Goal: Task Accomplishment & Management: Manage account settings

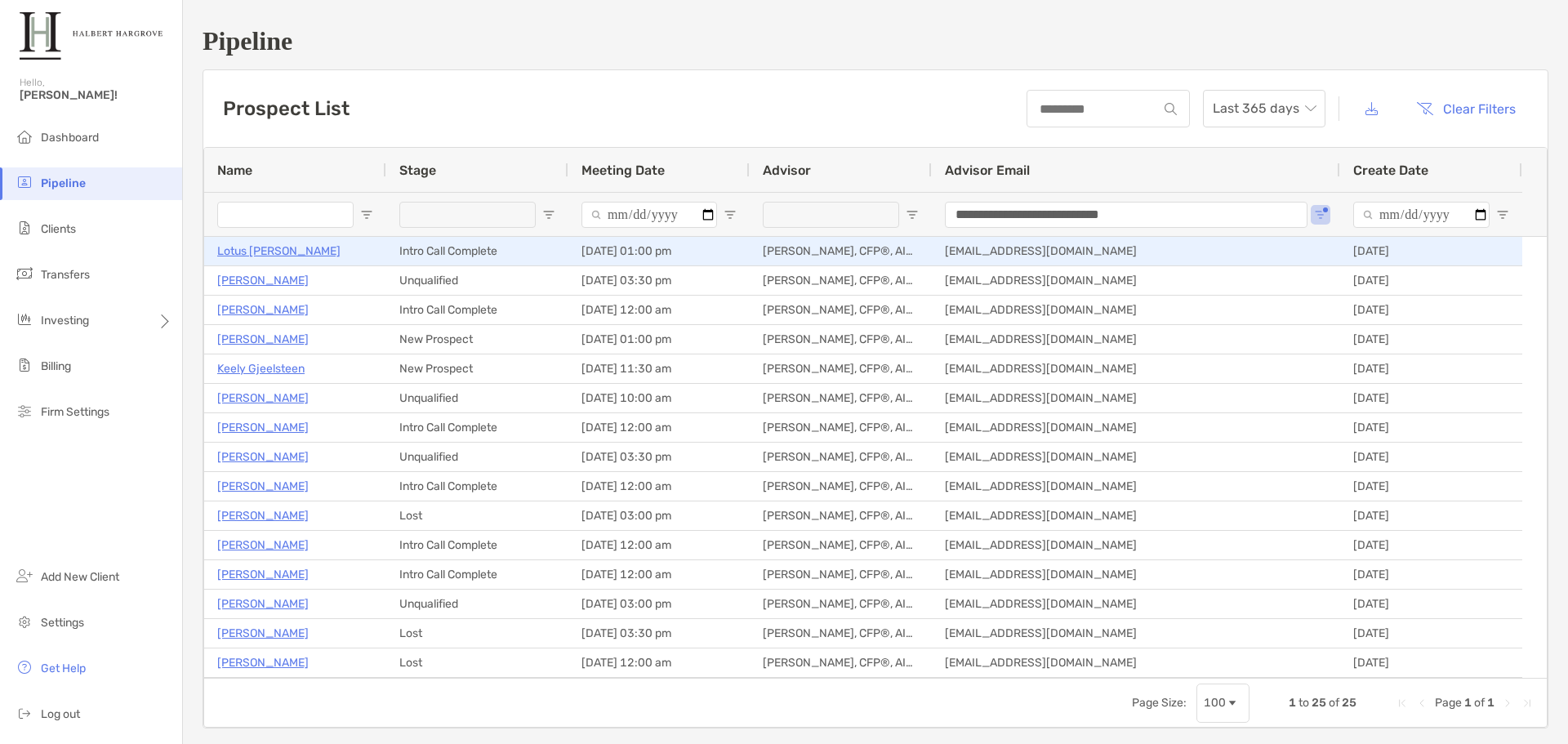
click at [262, 255] on p "Lotus [PERSON_NAME]" at bounding box center [278, 251] width 123 height 21
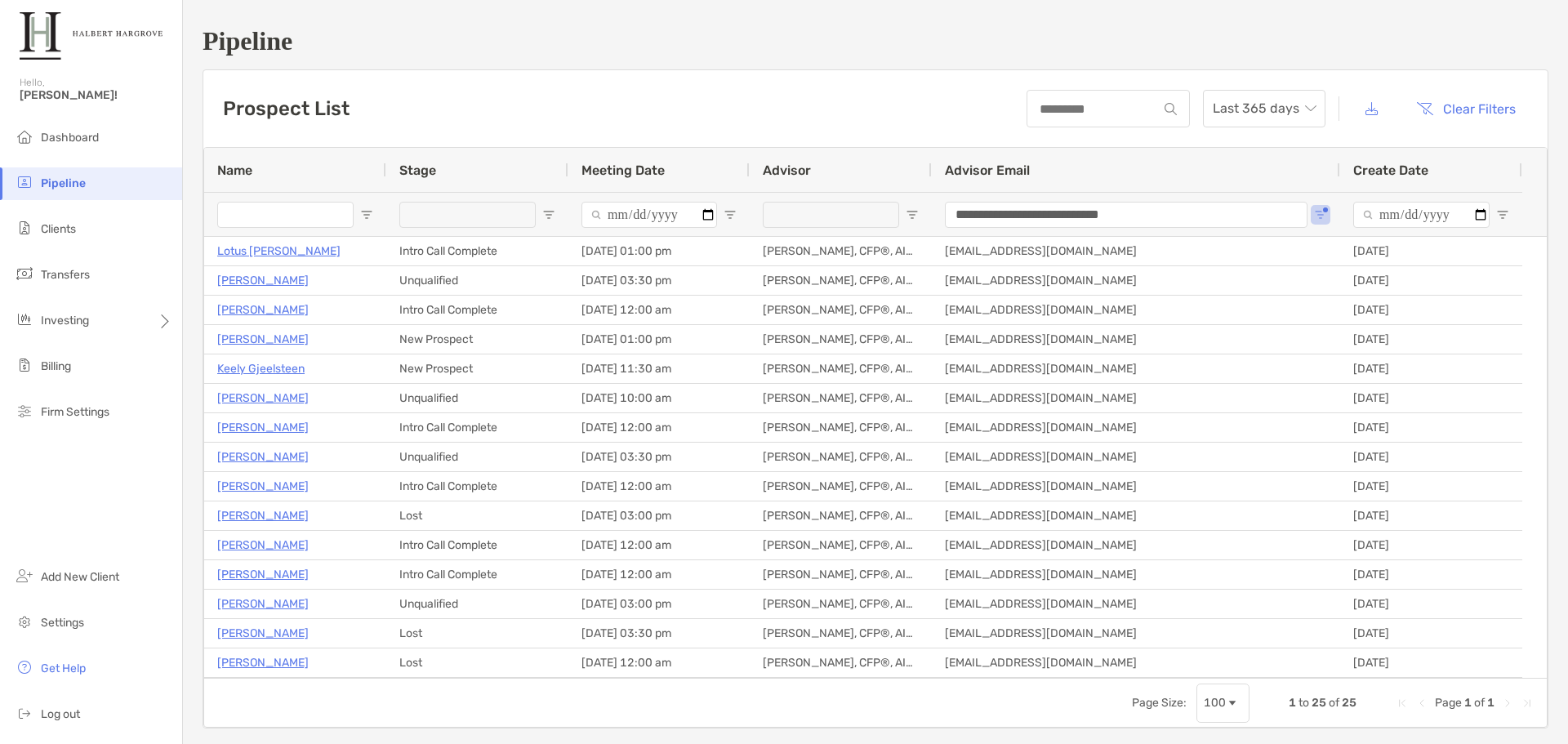
click at [703, 68] on div "**********" at bounding box center [875, 377] width 1385 height 755
click at [593, 27] on h1 "Pipeline" at bounding box center [875, 41] width 1346 height 31
click at [624, 42] on h1 "Pipeline" at bounding box center [875, 41] width 1346 height 31
click at [737, 96] on div "Prospect List Last 365 days Clear Filters" at bounding box center [875, 108] width 1344 height 77
click at [130, 181] on li "Pipeline" at bounding box center [90, 183] width 182 height 32
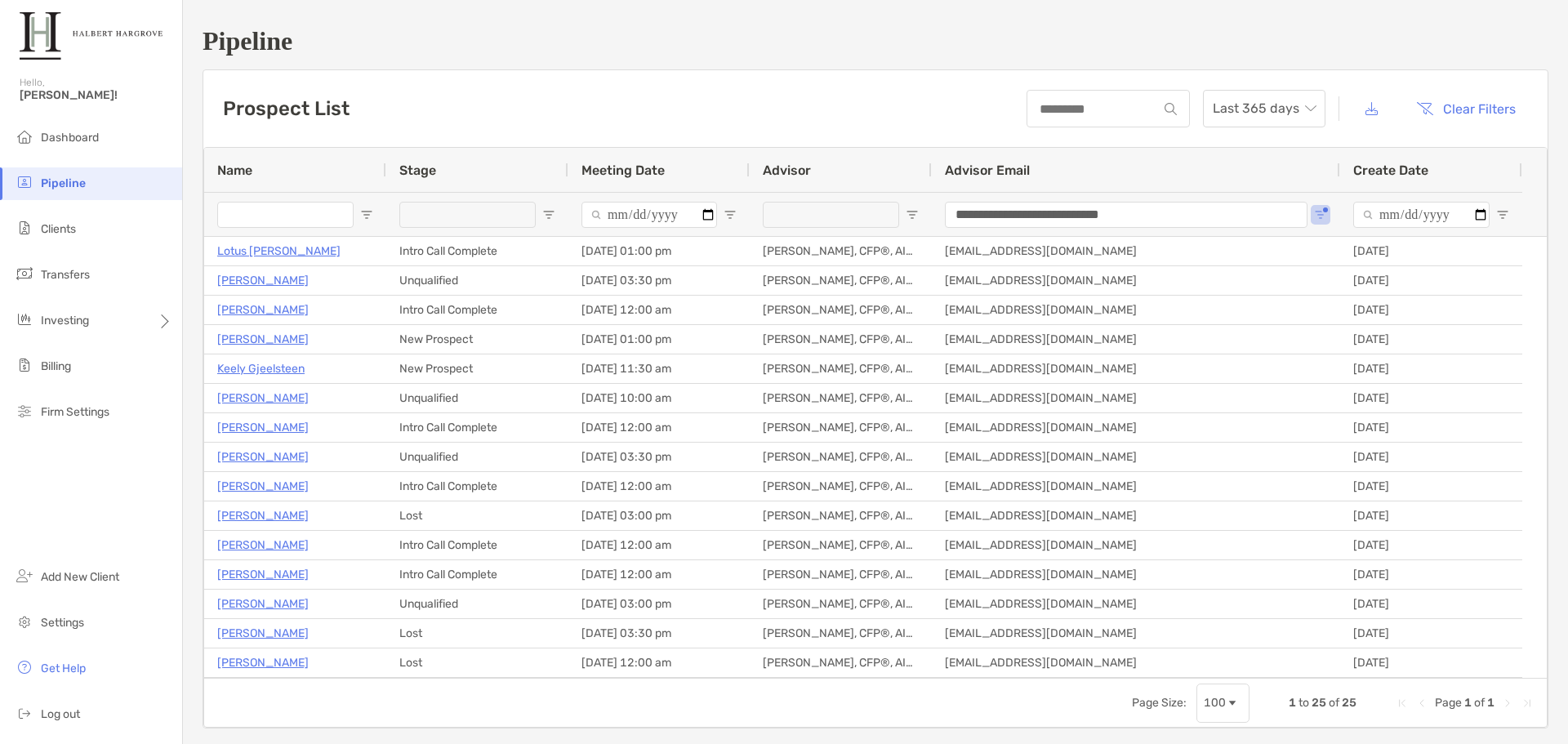
click at [64, 182] on span "Pipeline" at bounding box center [64, 183] width 45 height 14
click at [837, 70] on div "**********" at bounding box center [875, 400] width 1346 height 659
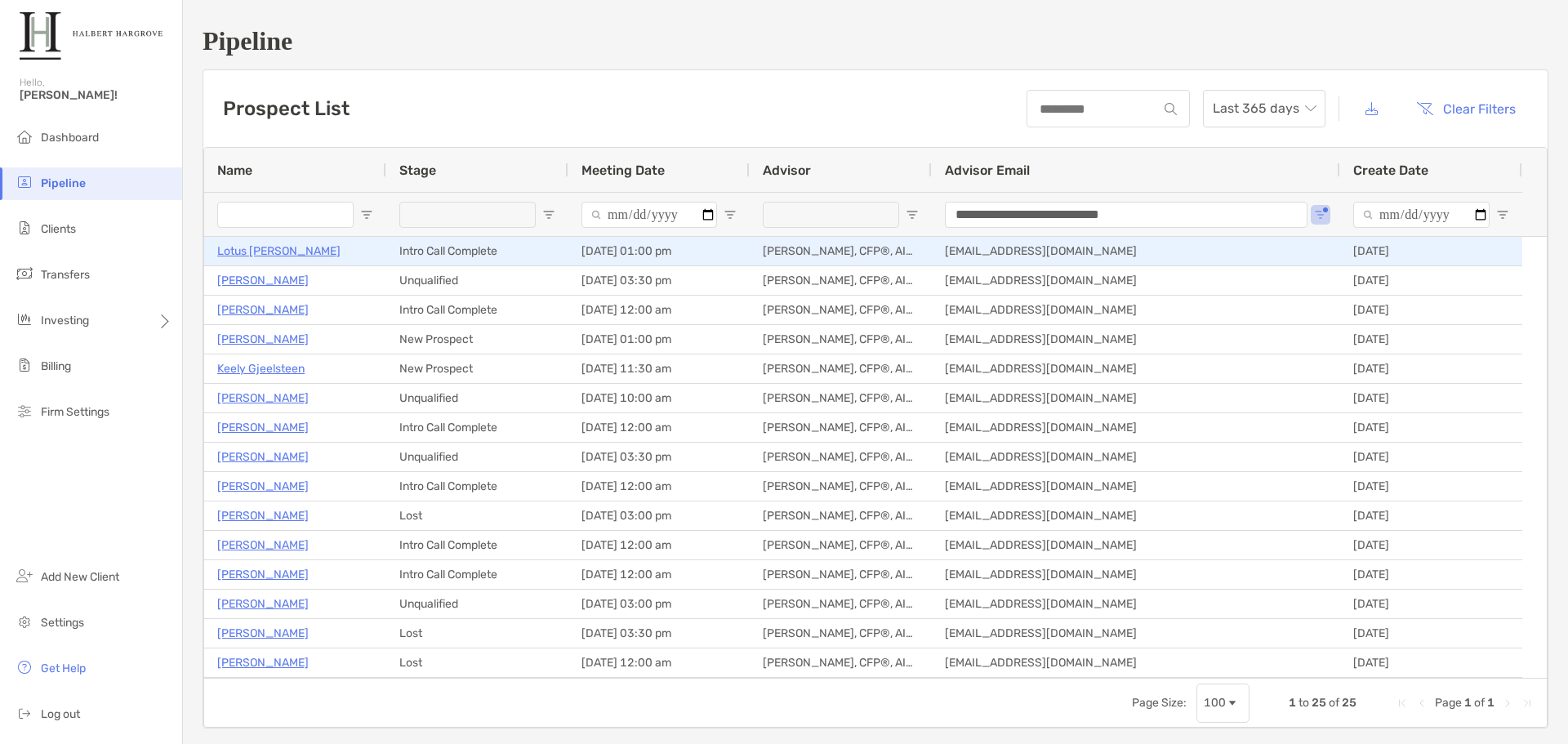
click at [263, 255] on p "Lotus [PERSON_NAME]" at bounding box center [278, 251] width 123 height 21
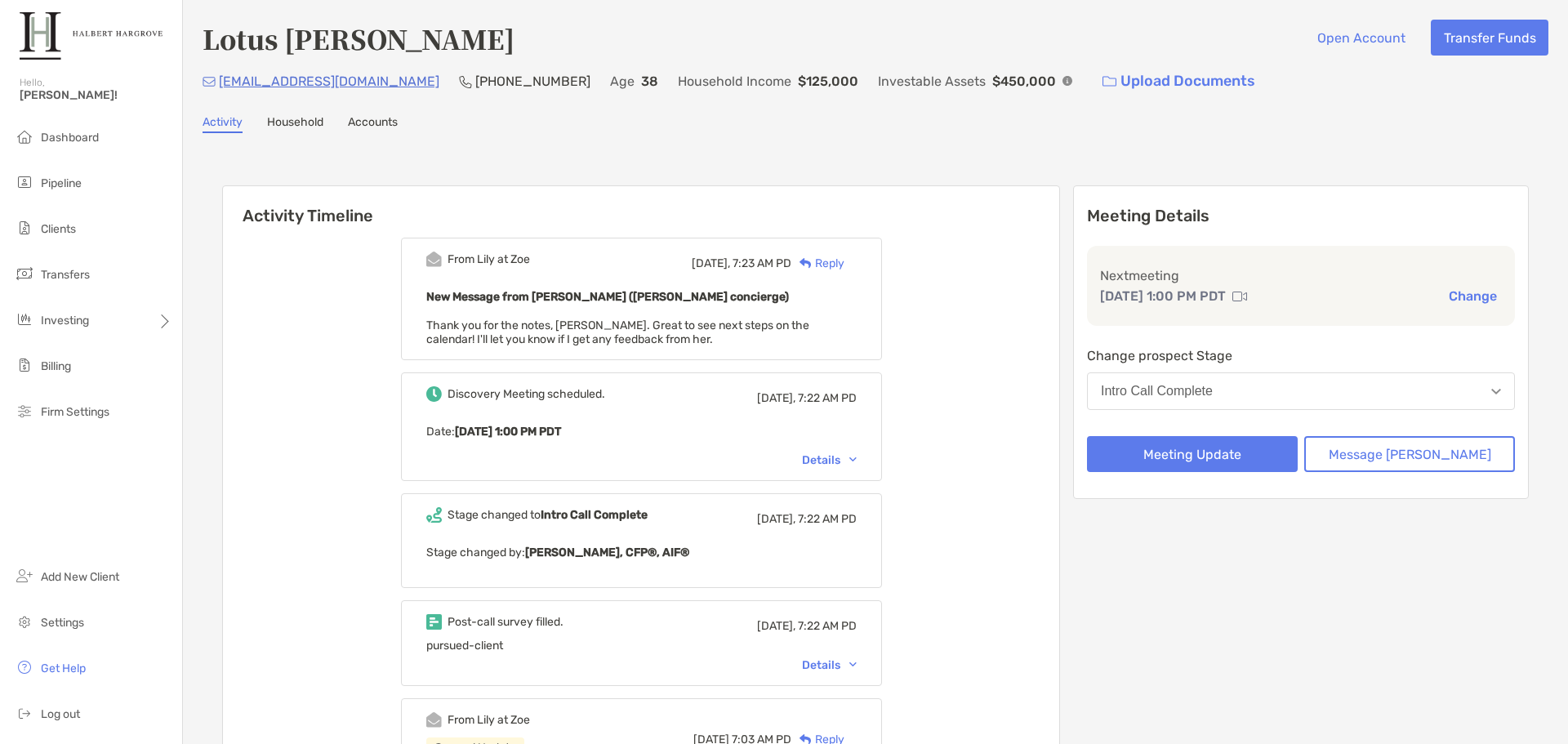
click at [709, 168] on div "Activity Timeline From Lily at Zoe Yesterday, 7:23 AM PD Reply New Message from…" at bounding box center [875, 661] width 1346 height 1023
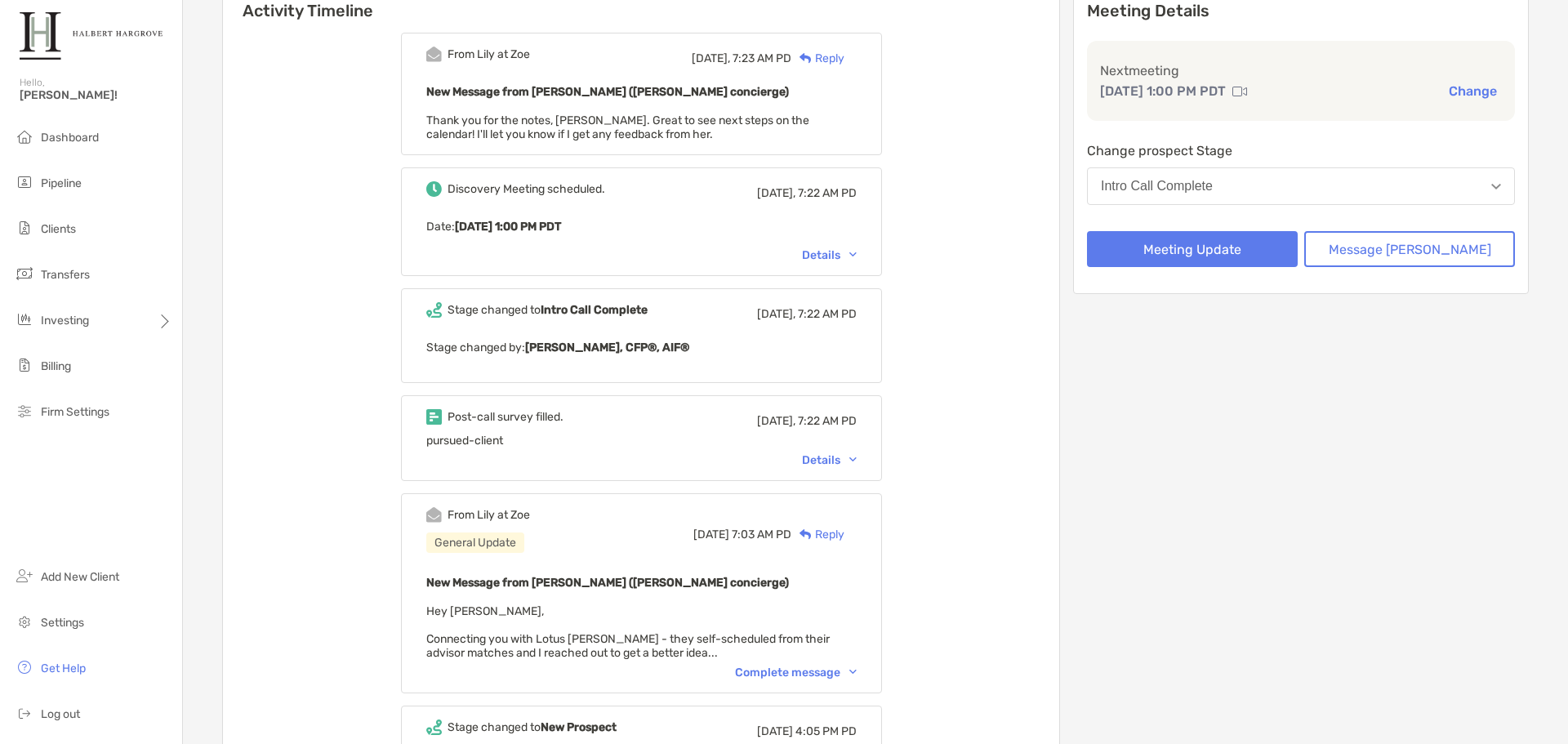
scroll to position [245, 0]
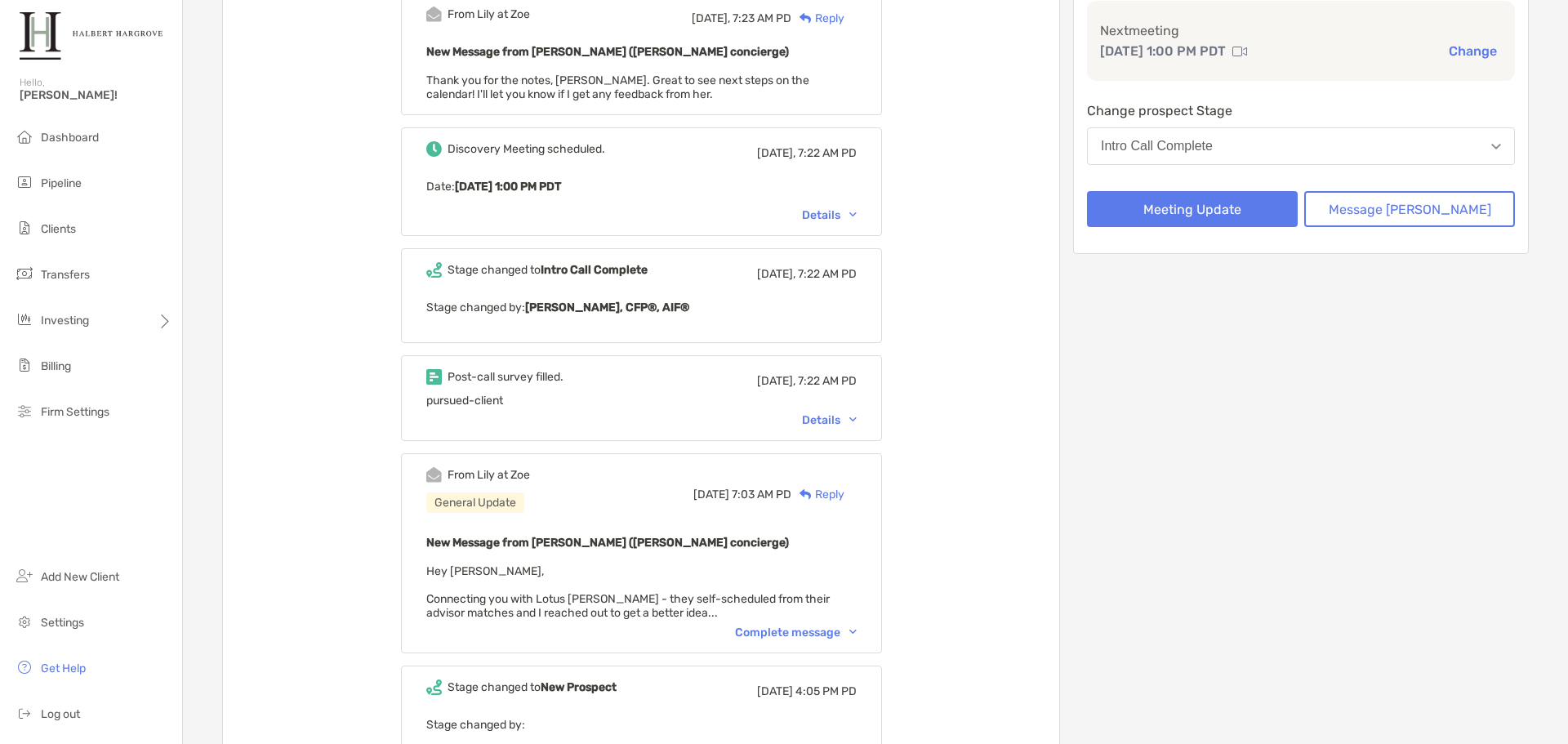
click at [810, 627] on div "Complete message" at bounding box center [796, 633] width 122 height 14
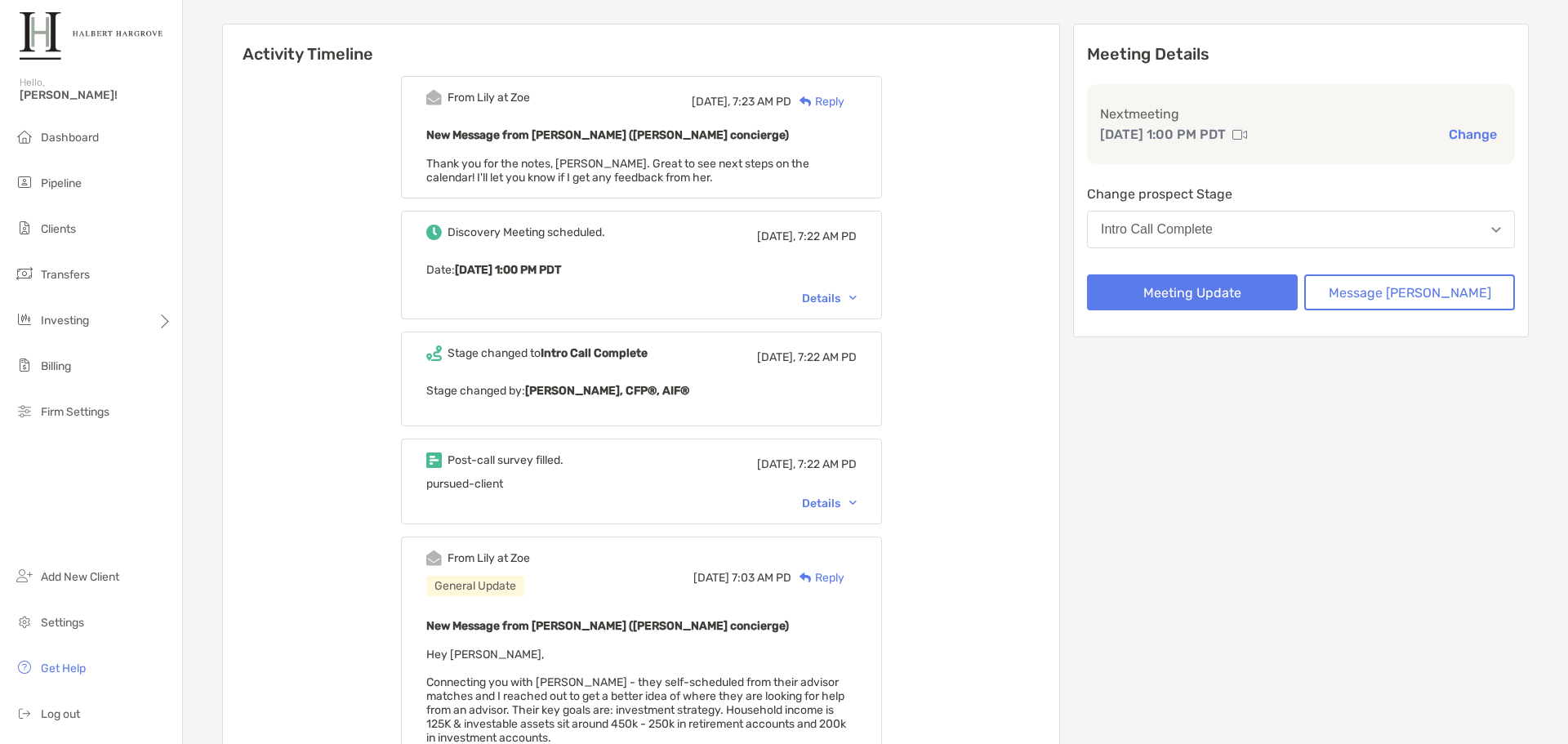
scroll to position [82, 0]
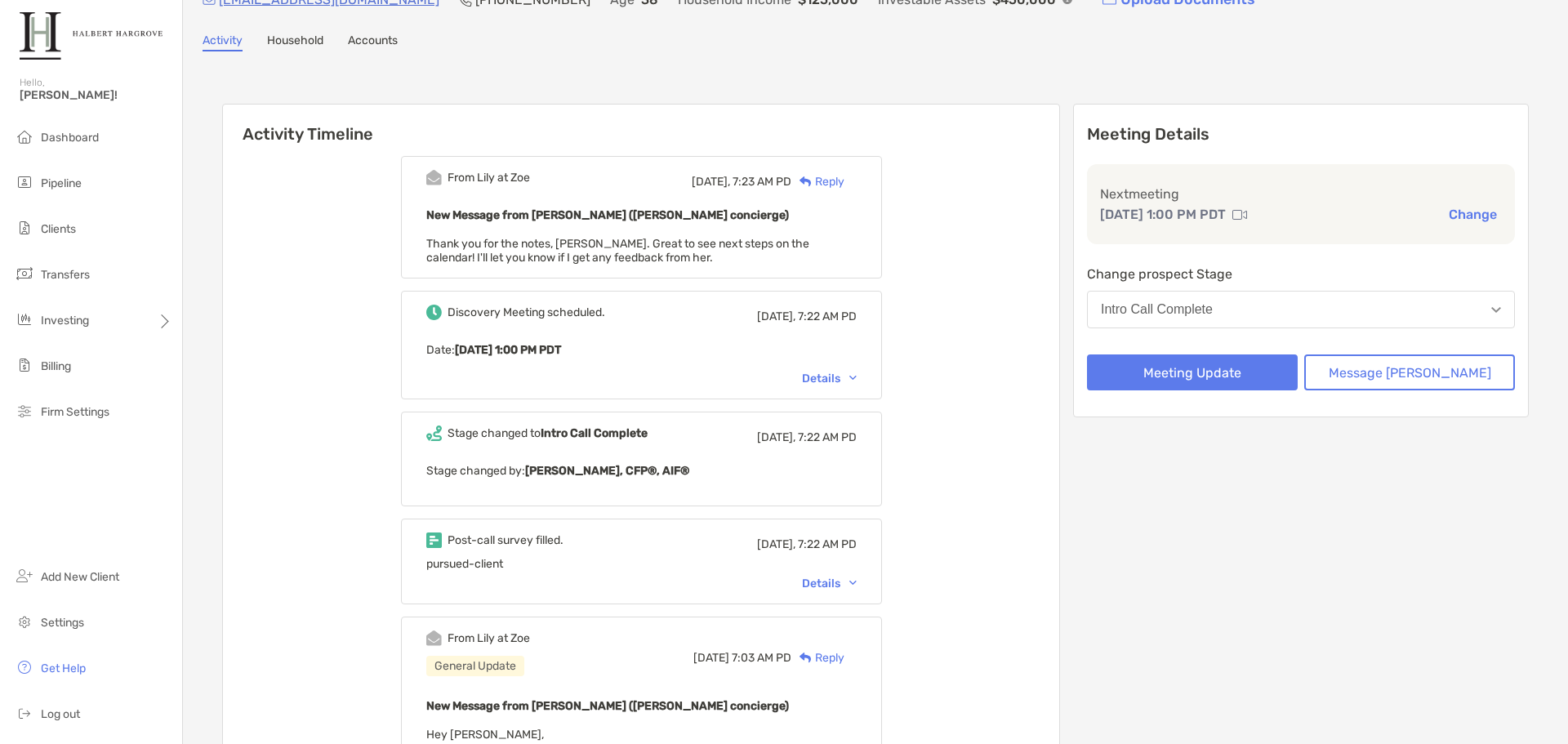
click at [858, 386] on div "Discovery Meeting scheduled. Yesterday, 7:22 AM PD Date : Mon, Sep 15 1:00 PM P…" at bounding box center [641, 344] width 481 height 108
click at [869, 368] on div "Discovery Meeting scheduled. Yesterday, 7:22 AM PD Date : Mon, Sep 15 1:00 PM P…" at bounding box center [641, 344] width 481 height 108
click at [857, 372] on div "Details" at bounding box center [829, 379] width 55 height 14
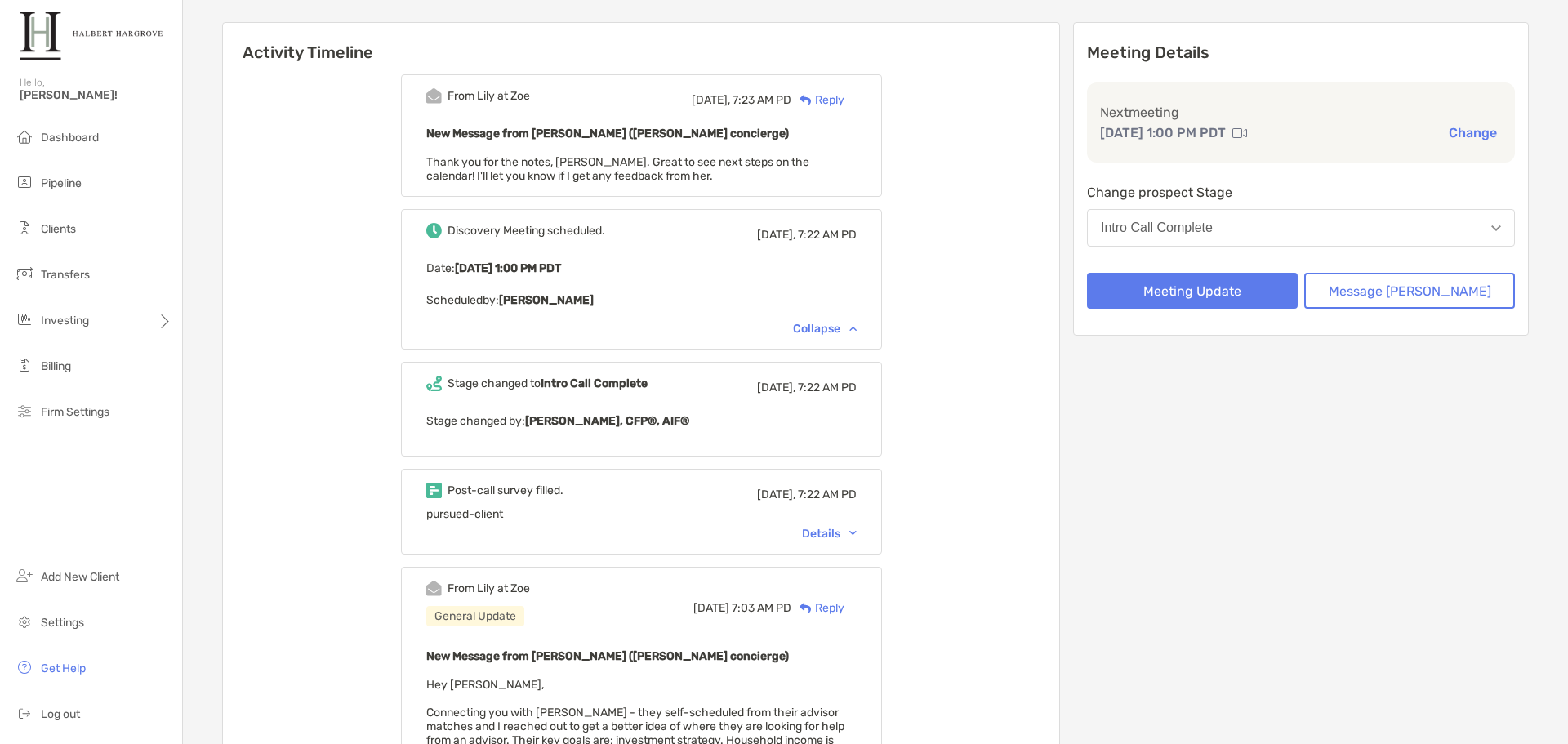
click at [853, 534] on div "Details" at bounding box center [829, 533] width 55 height 14
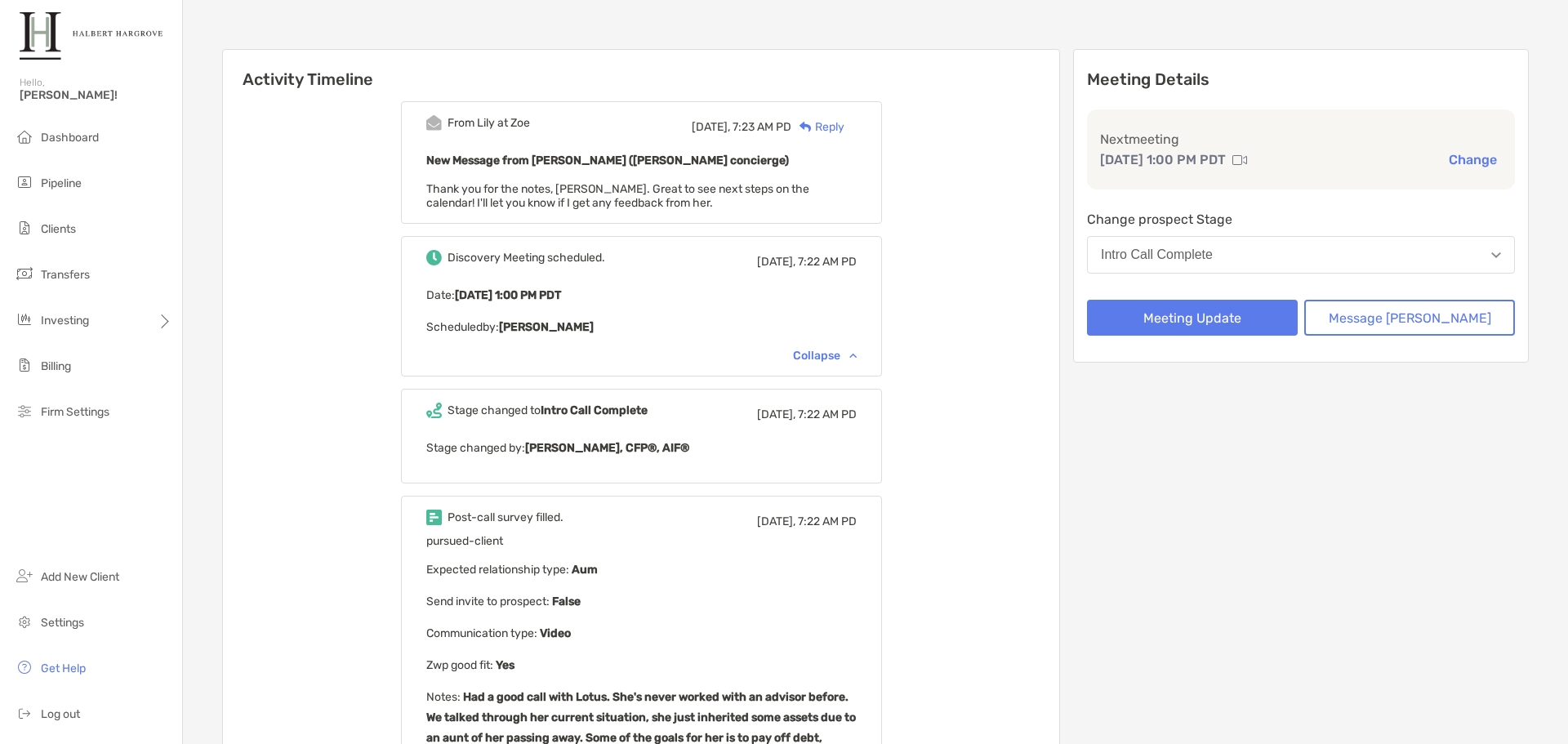
scroll to position [0, 0]
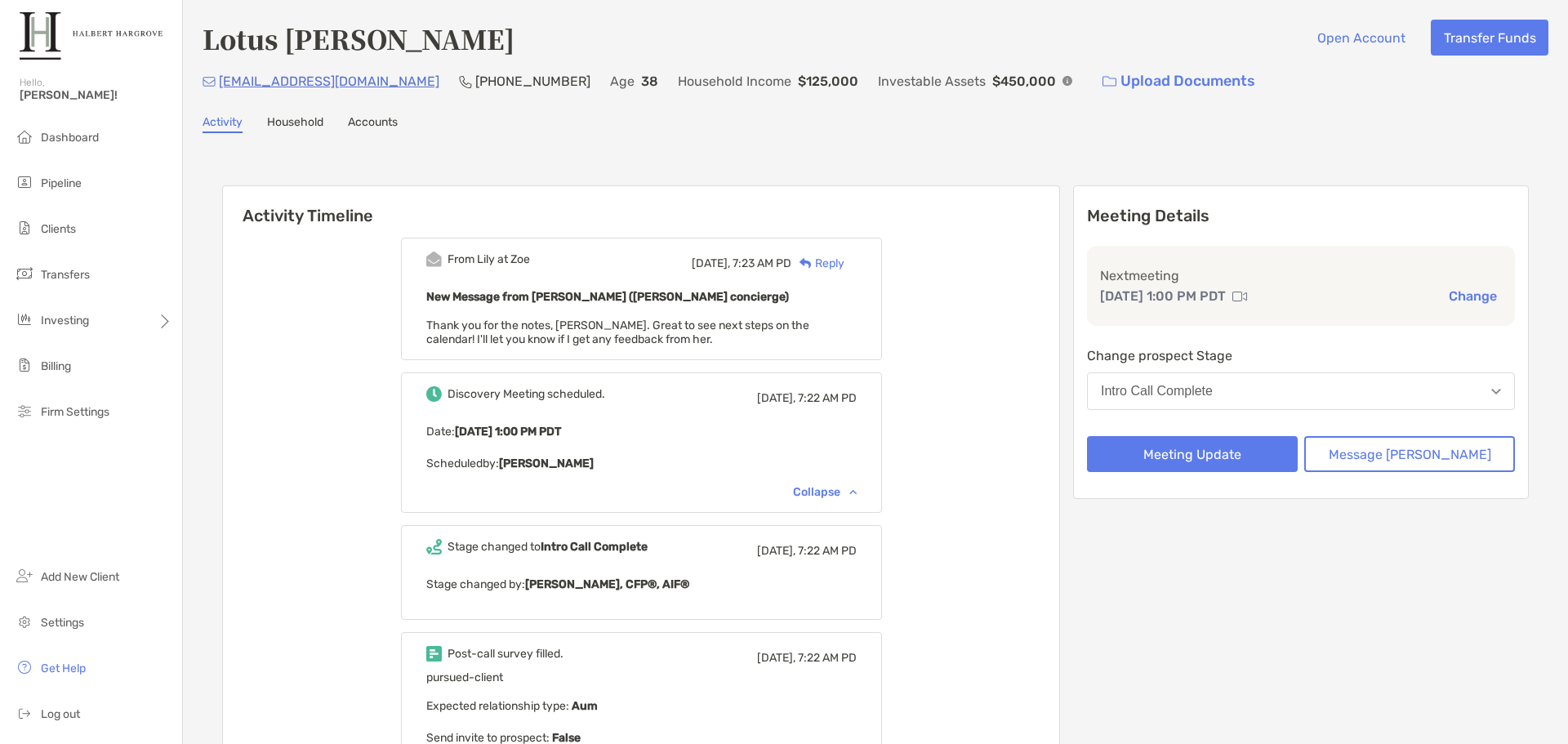
click at [849, 188] on h6 "Activity Timeline" at bounding box center [641, 206] width 836 height 39
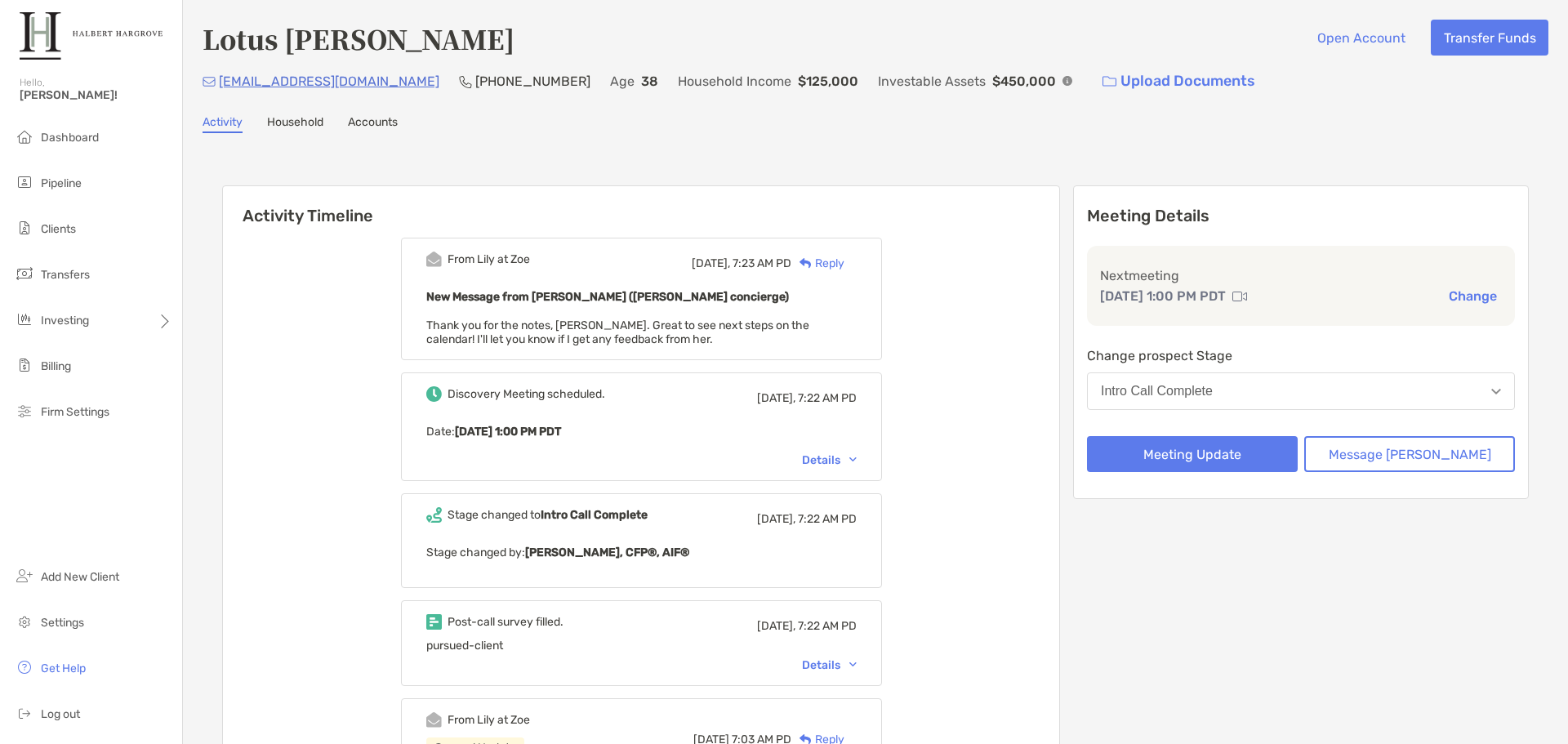
drag, startPoint x: 769, startPoint y: 117, endPoint x: 819, endPoint y: 133, distance: 52.5
click at [769, 117] on div "Activity Household Accounts" at bounding box center [875, 124] width 1346 height 18
